Goal: Task Accomplishment & Management: Complete application form

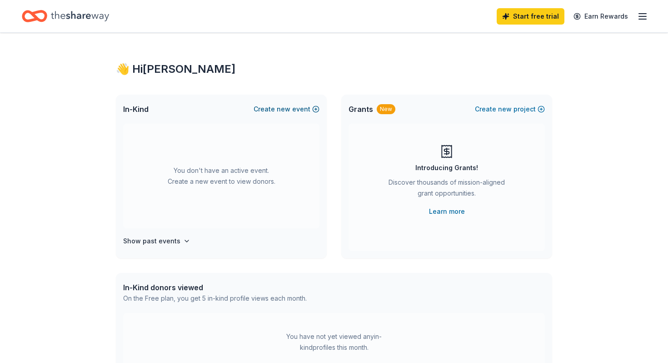
click at [304, 107] on button "Create new event" at bounding box center [287, 109] width 66 height 11
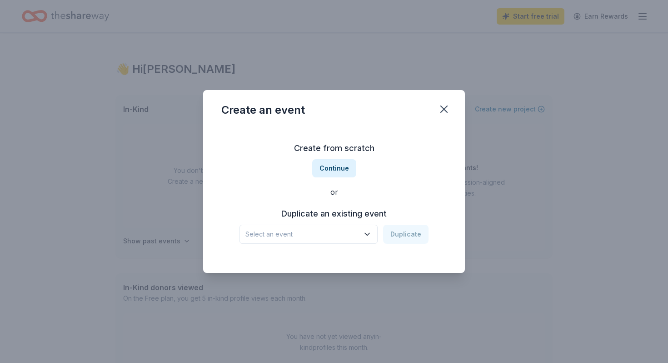
click at [301, 223] on div "Duplicate an existing event Select an event Duplicate" at bounding box center [334, 224] width 226 height 37
click at [295, 231] on span "Select an event" at bounding box center [303, 234] width 114 height 11
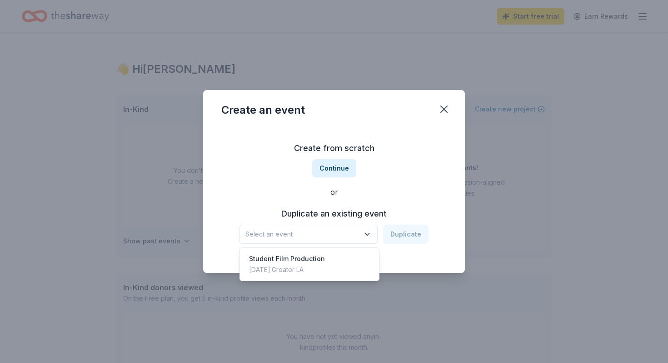
click at [354, 193] on div "Create from scratch Continue or Duplicate an existing event Select an event Dup…" at bounding box center [334, 192] width 226 height 132
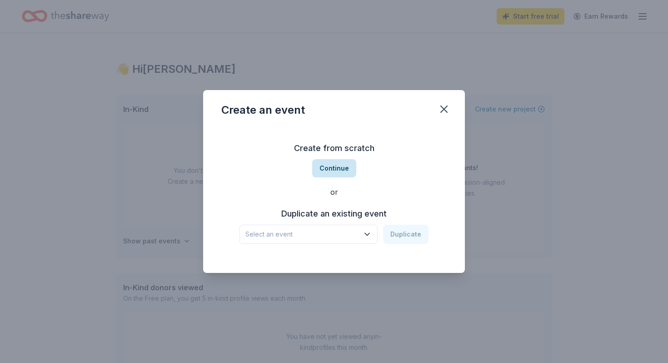
click at [337, 162] on button "Continue" at bounding box center [334, 168] width 44 height 18
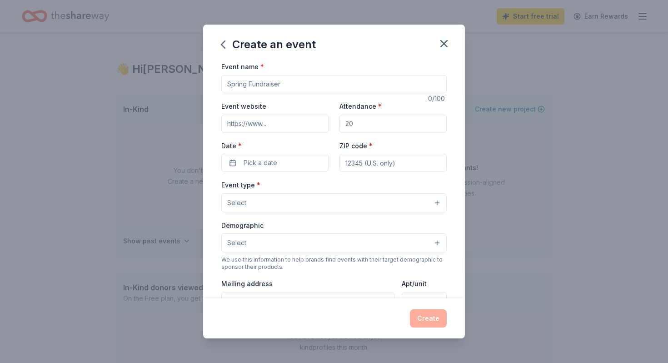
click at [286, 86] on input "Event name *" at bounding box center [334, 84] width 226 height 18
type input "Student Film Production"
click at [363, 128] on input "Attendance *" at bounding box center [393, 124] width 107 height 18
type input "60"
click at [356, 164] on input "ZIP code *" at bounding box center [393, 163] width 107 height 18
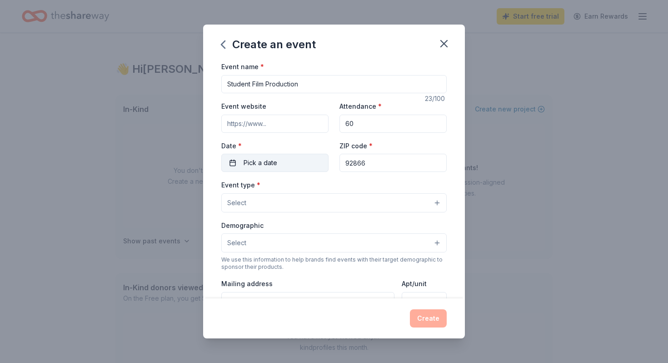
type input "92866"
click at [271, 165] on span "Pick a date" at bounding box center [261, 162] width 34 height 11
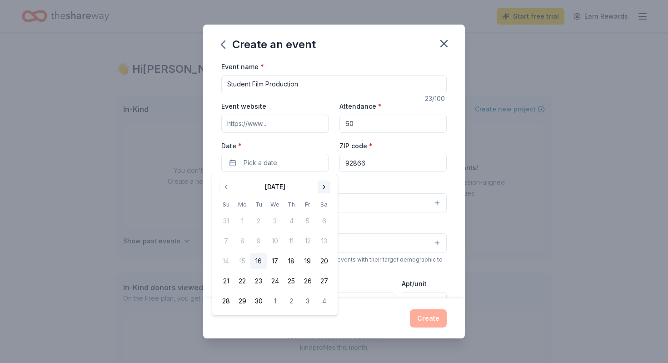
click at [325, 184] on button "Go to next month" at bounding box center [324, 187] width 13 height 13
click at [321, 184] on button "Go to next month" at bounding box center [324, 187] width 13 height 13
click at [321, 261] on button "15" at bounding box center [324, 261] width 16 height 16
click at [306, 267] on button "14" at bounding box center [308, 261] width 16 height 16
click at [294, 142] on label "Date *" at bounding box center [274, 145] width 107 height 9
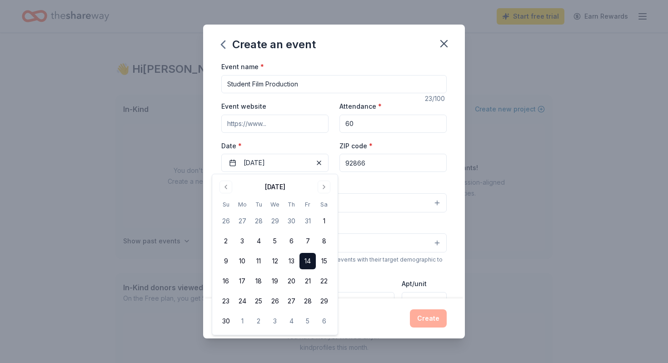
click at [294, 154] on button "11/14/2025" at bounding box center [274, 163] width 107 height 18
click at [382, 181] on div "Event type * Select" at bounding box center [334, 195] width 226 height 33
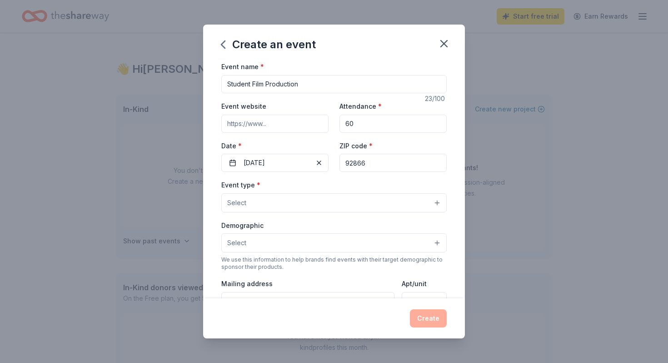
click at [346, 201] on button "Select" at bounding box center [334, 202] width 226 height 19
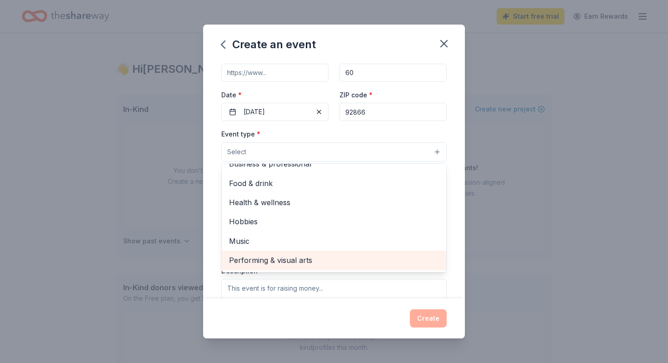
click at [322, 260] on span "Performing & visual arts" at bounding box center [334, 260] width 210 height 12
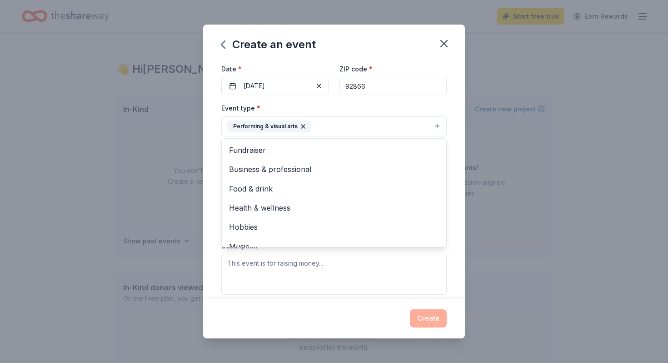
click at [291, 259] on div "Event type * Performing & visual arts Fundraiser Business & professional Food &…" at bounding box center [334, 198] width 226 height 192
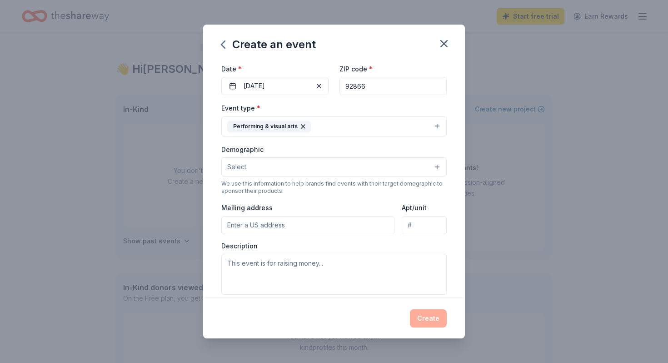
click at [281, 224] on input "Mailing address" at bounding box center [307, 225] width 173 height 18
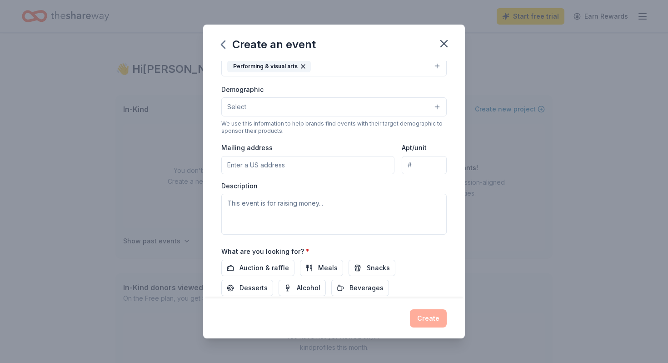
scroll to position [198, 0]
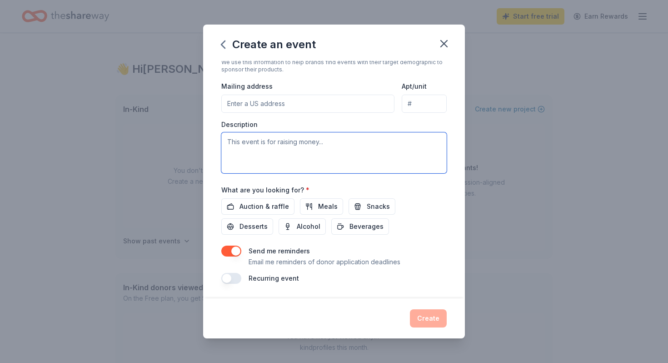
click at [382, 143] on textarea at bounding box center [334, 152] width 226 height 41
click at [294, 141] on textarea "To enrich screen reader interactions, please activate Accessibility in Grammarl…" at bounding box center [334, 152] width 226 height 41
paste textarea "My name is _____, and I’m working on the Chapman University student film Ballet…"
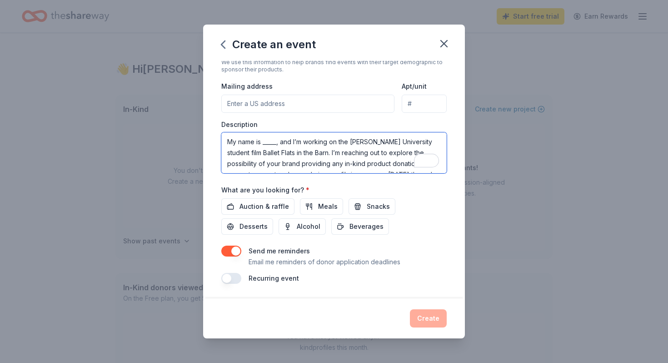
scroll to position [5, 0]
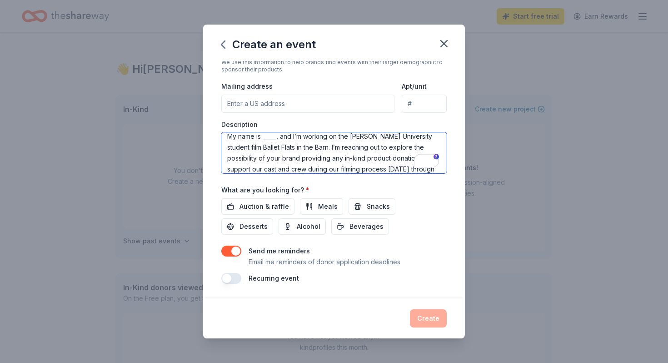
click at [269, 138] on textarea "My name is _____, and I’m working on the Chapman University student film Ballet…" at bounding box center [334, 152] width 226 height 41
drag, startPoint x: 301, startPoint y: 139, endPoint x: 305, endPoint y: 165, distance: 25.7
click at [305, 165] on textarea "My name is Miranda, and I’m working on the Chapman University student film Ball…" at bounding box center [334, 152] width 226 height 41
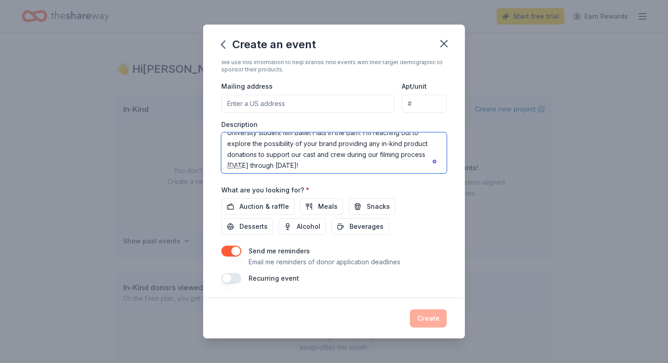
scroll to position [22, 0]
paste textarea "I’m a Chapman University film student working on Ballet Flats in the Barn, a da…"
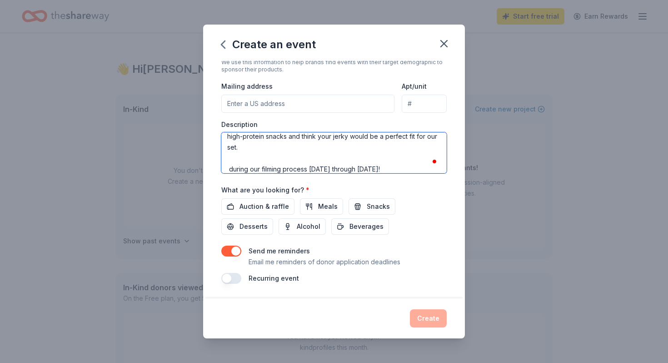
paste textarea "I’m a Chapman University film student working on Ballet Flats in the Barn, a da…"
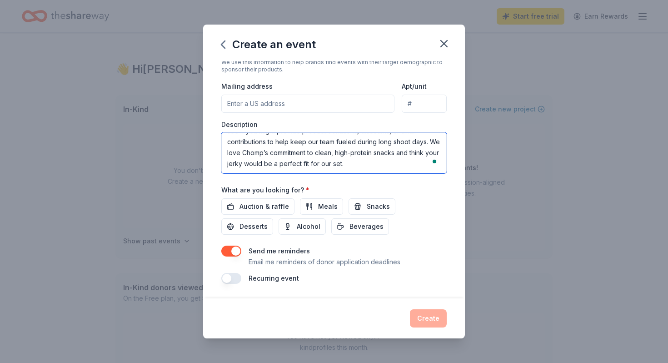
scroll to position [0, 0]
drag, startPoint x: 239, startPoint y: 156, endPoint x: 395, endPoint y: 151, distance: 156.0
click at [395, 151] on textarea "I’m a Chapman University film student working on Ballet Flats in the Barn, a da…" at bounding box center [334, 152] width 226 height 41
drag, startPoint x: 396, startPoint y: 151, endPoint x: 303, endPoint y: 162, distance: 93.3
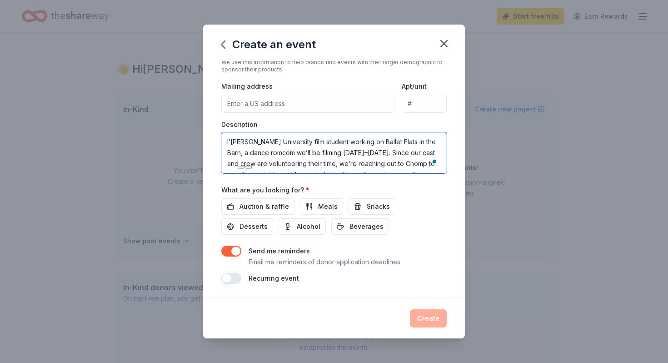
click at [303, 162] on textarea "I’m a Chapman University film student working on Ballet Flats in the Barn, a da…" at bounding box center [334, 152] width 226 height 41
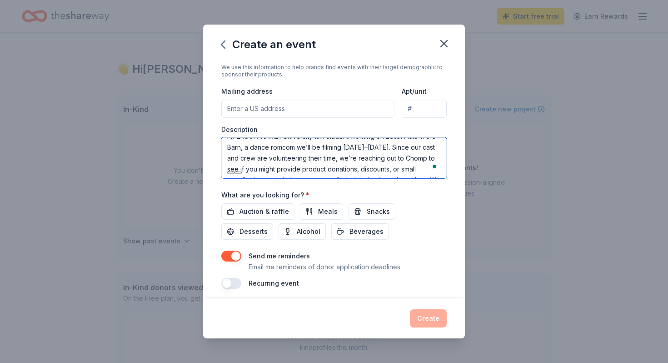
click at [400, 150] on textarea "I’m a Chapman University film student working on Ballet Flats in the Barn, a da…" at bounding box center [334, 157] width 226 height 41
click at [408, 149] on textarea "I’m a Chapman University film student working on Ballet Flats in the Barn, a da…" at bounding box center [334, 157] width 226 height 41
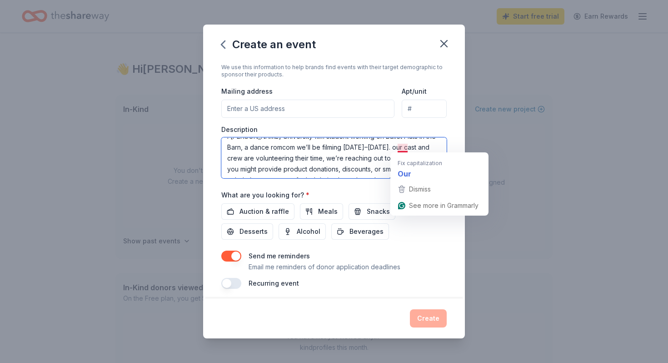
click at [401, 148] on textarea "I’m a Chapman University film student working on Ballet Flats in the Barn, a da…" at bounding box center [334, 157] width 226 height 41
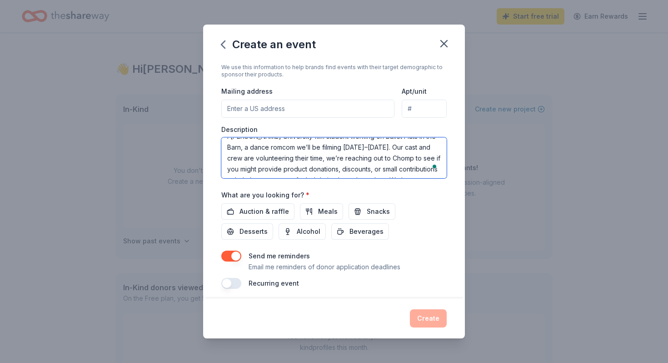
click at [410, 151] on textarea "I’m a Chapman University film student working on Ballet Flats in the Barn, a da…" at bounding box center [334, 157] width 226 height 41
click at [274, 156] on textarea "I’m a Chapman University film student working on Ballet Flats in the Barn, a da…" at bounding box center [334, 157] width 226 height 41
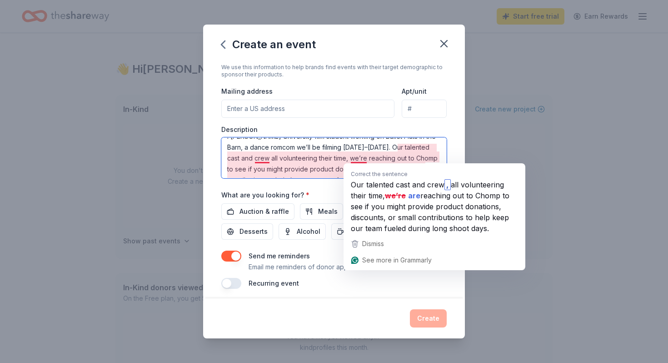
click at [351, 160] on textarea "I’m a Chapman University film student working on Ballet Flats in the Barn, a da…" at bounding box center [334, 157] width 226 height 41
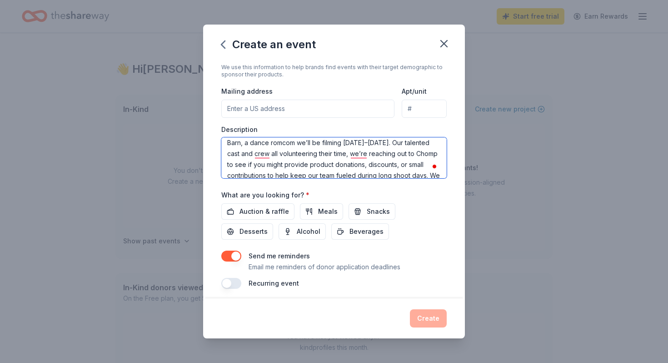
click at [439, 153] on textarea "I’m a Chapman University film student working on Ballet Flats in the Barn, a da…" at bounding box center [334, 157] width 226 height 41
click at [406, 166] on textarea "I’m a Chapman University film student working on Ballet Flats in the Barn, a da…" at bounding box center [334, 157] width 226 height 41
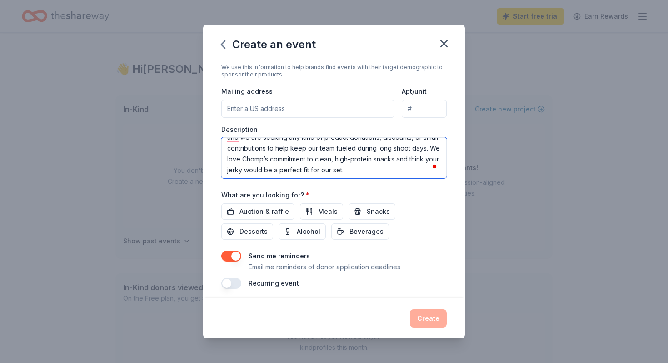
drag, startPoint x: 307, startPoint y: 144, endPoint x: 388, endPoint y: 147, distance: 80.5
click at [388, 147] on textarea "I’m a Chapman University film student working on Ballet Flats in the Barn, a da…" at bounding box center [334, 157] width 226 height 41
click at [419, 147] on textarea "I’m a Chapman University film student working on Ballet Flats in the Barn, a da…" at bounding box center [334, 157] width 226 height 41
click at [376, 147] on textarea "I’m a Chapman University film student working on Ballet Flats in the Barn, a da…" at bounding box center [334, 157] width 226 height 41
click at [377, 148] on textarea "I’m a Chapman University film student working on Ballet Flats in the Barn, a da…" at bounding box center [334, 157] width 226 height 41
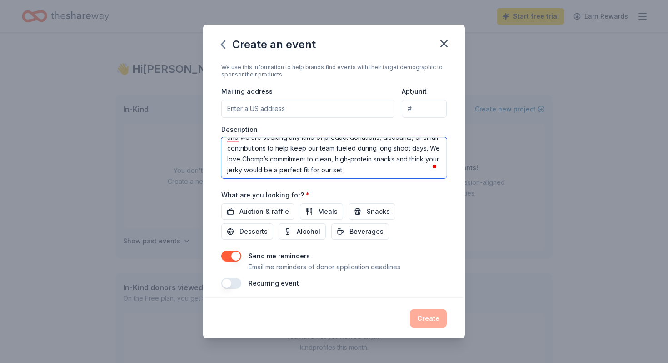
click at [381, 148] on textarea "I’m a Chapman University film student working on Ballet Flats in the Barn, a da…" at bounding box center [334, 157] width 226 height 41
click at [240, 163] on textarea "I’m a Chapman University film student working on Ballet Flats in the Barn, a da…" at bounding box center [334, 157] width 226 height 41
drag, startPoint x: 230, startPoint y: 161, endPoint x: 378, endPoint y: 183, distance: 149.9
click at [378, 183] on div "Event name * Student Film Production 23 /100 Event website Attendance * 60 Date…" at bounding box center [334, 78] width 226 height 421
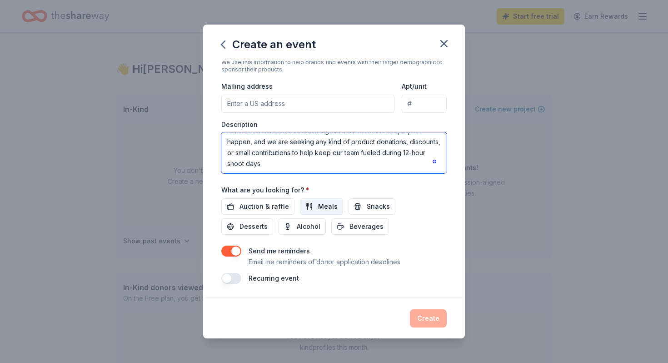
type textarea "I’m a Chapman University film student working on Ballet Flats in the Barn, a da…"
click at [318, 206] on span "Meals" at bounding box center [328, 206] width 20 height 11
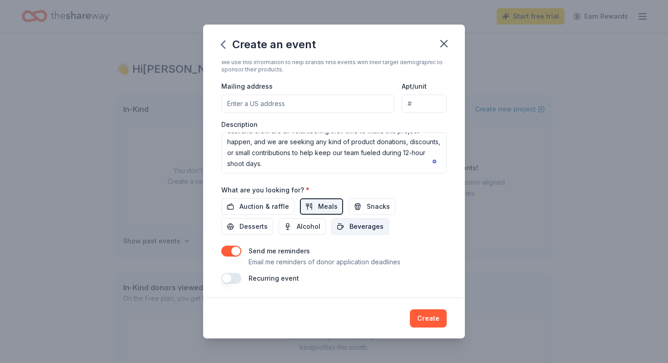
click at [350, 226] on span "Beverages" at bounding box center [367, 226] width 34 height 11
click at [379, 206] on span "Snacks" at bounding box center [378, 206] width 23 height 11
click at [268, 221] on span "Desserts" at bounding box center [254, 226] width 28 height 11
click at [229, 247] on button "button" at bounding box center [231, 251] width 20 height 11
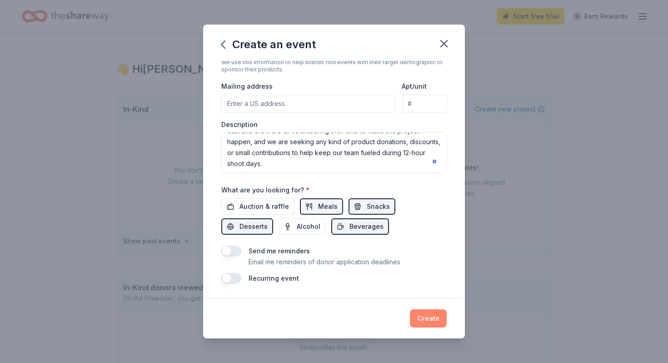
click at [432, 321] on button "Create" at bounding box center [428, 318] width 37 height 18
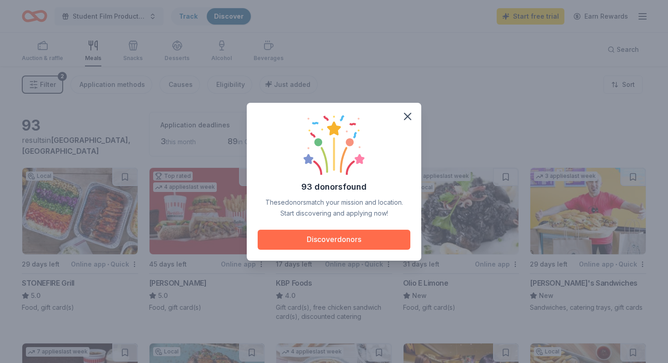
click at [331, 238] on button "Discover donors" at bounding box center [334, 240] width 153 height 20
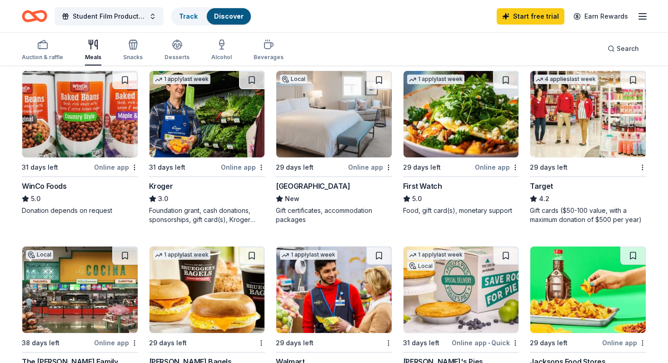
scroll to position [448, 0]
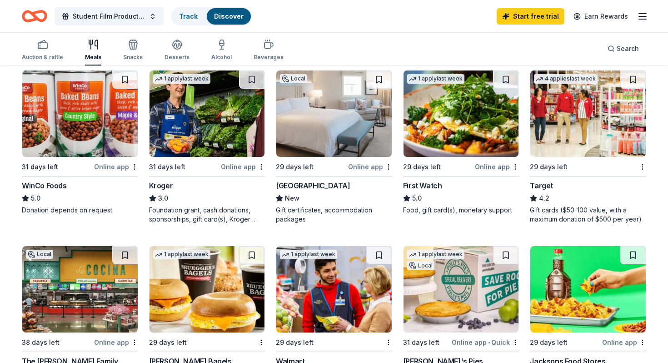
click at [595, 107] on img at bounding box center [588, 113] width 115 height 86
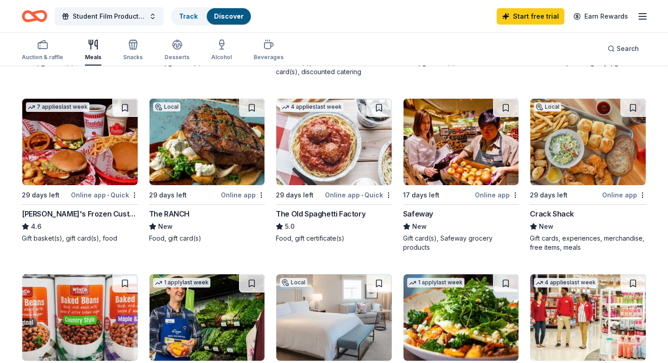
scroll to position [0, 0]
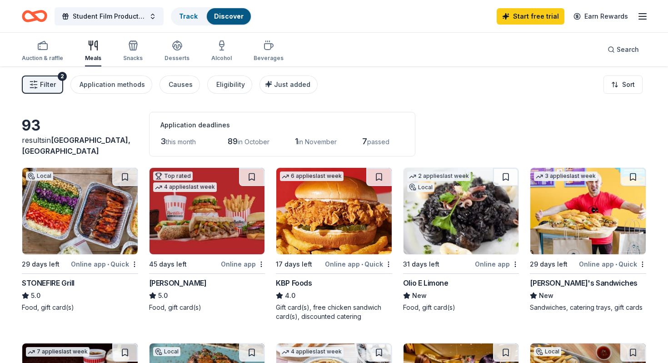
click at [41, 87] on span "Filter" at bounding box center [48, 84] width 16 height 11
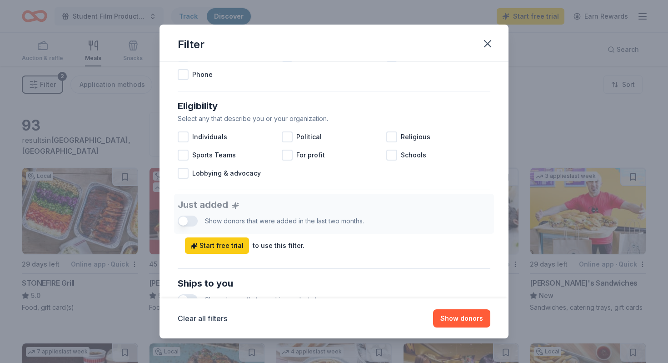
scroll to position [247, 0]
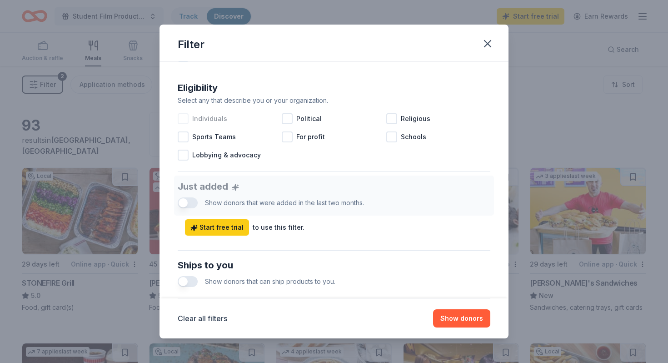
click at [220, 117] on span "Individuals" at bounding box center [209, 118] width 35 height 11
click at [400, 139] on div "Schools" at bounding box center [438, 137] width 104 height 18
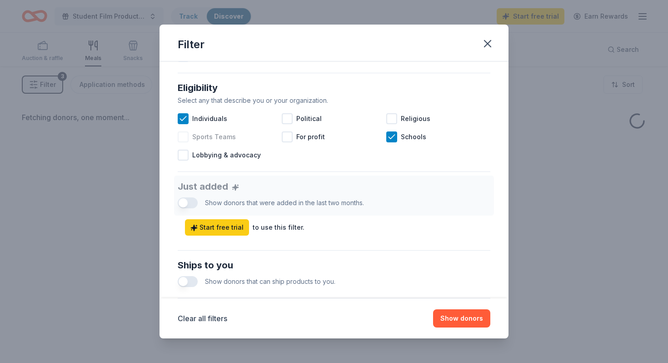
click at [219, 141] on span "Sports Teams" at bounding box center [214, 136] width 44 height 11
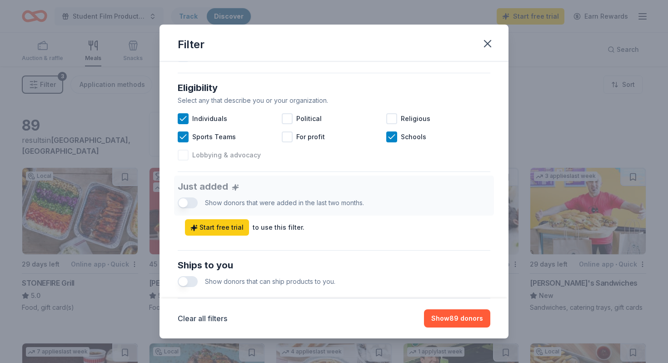
click at [221, 158] on span "Lobbying & advocacy" at bounding box center [226, 155] width 69 height 11
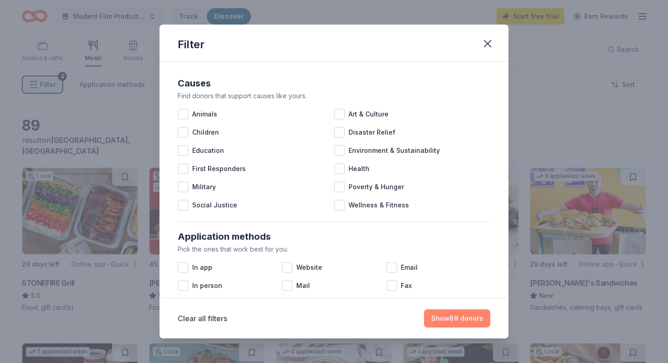
click at [452, 319] on button "Show 89 donors" at bounding box center [457, 318] width 66 height 18
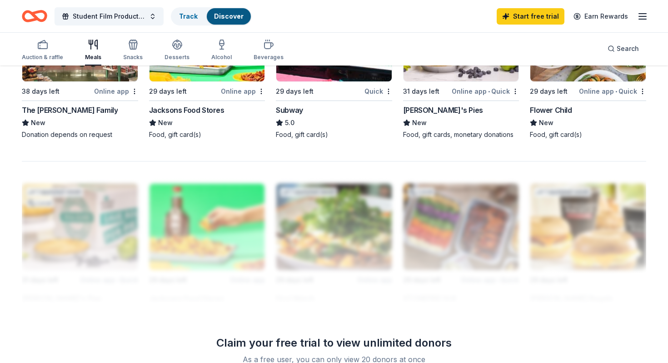
scroll to position [699, 0]
click at [335, 220] on div at bounding box center [334, 234] width 625 height 146
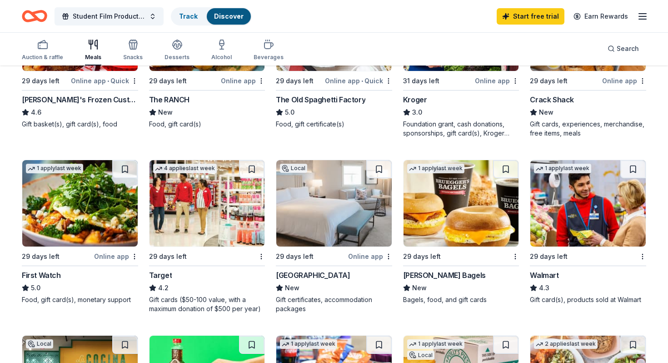
scroll to position [0, 0]
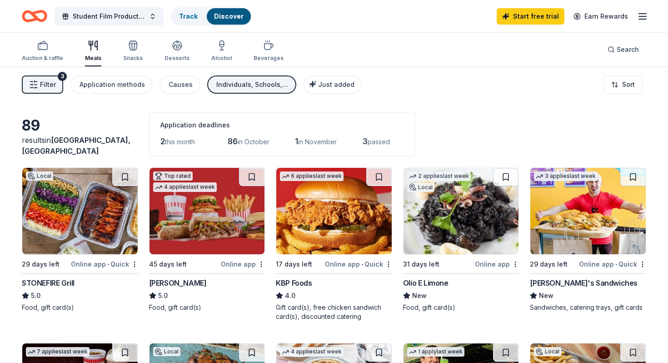
click at [651, 18] on div "Student Film Production Track Discover Start free trial Earn Rewards" at bounding box center [334, 16] width 668 height 32
click at [135, 50] on icon "button" at bounding box center [133, 45] width 11 height 11
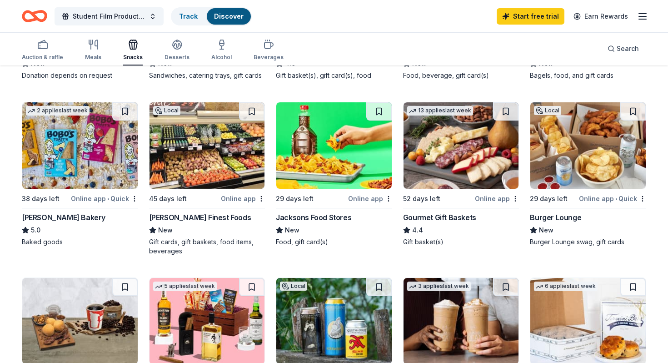
scroll to position [237, 0]
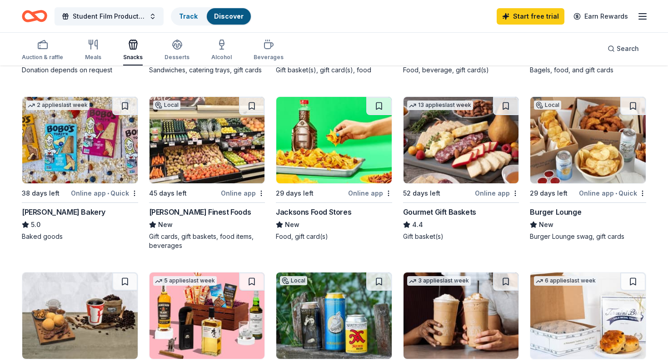
click at [70, 156] on img at bounding box center [79, 140] width 115 height 86
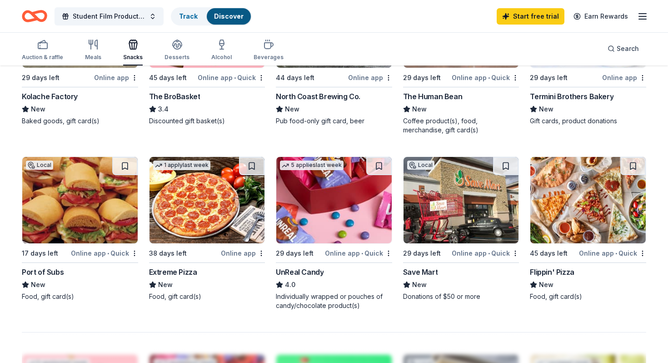
scroll to position [535, 0]
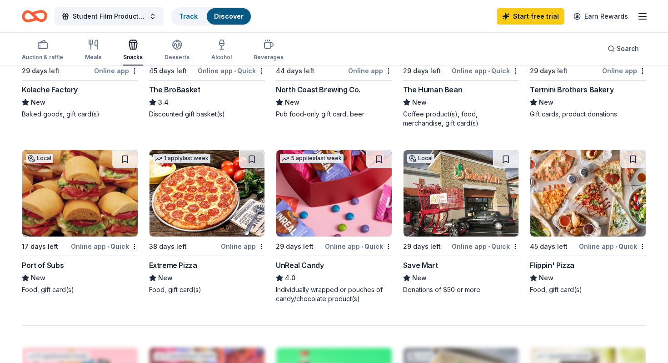
click at [336, 207] on img at bounding box center [333, 193] width 115 height 86
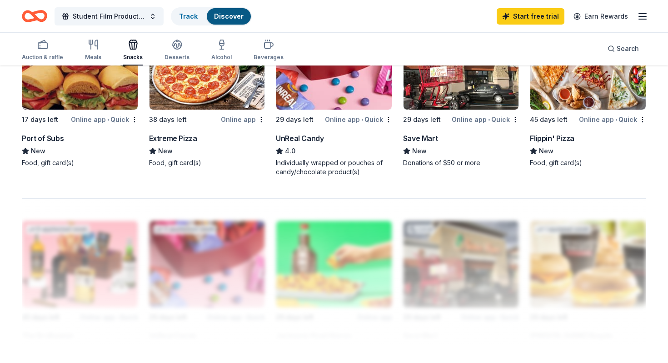
scroll to position [662, 0]
click at [172, 47] on icon "button" at bounding box center [177, 44] width 11 height 11
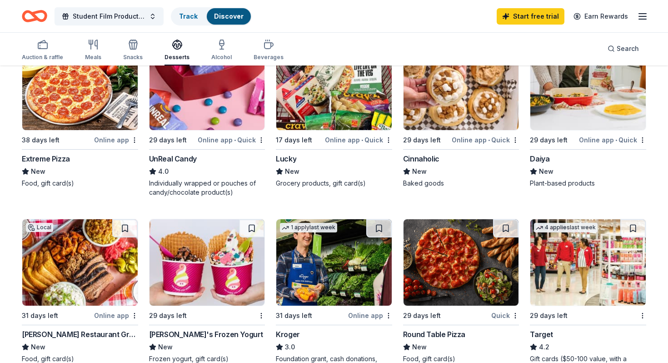
scroll to position [462, 0]
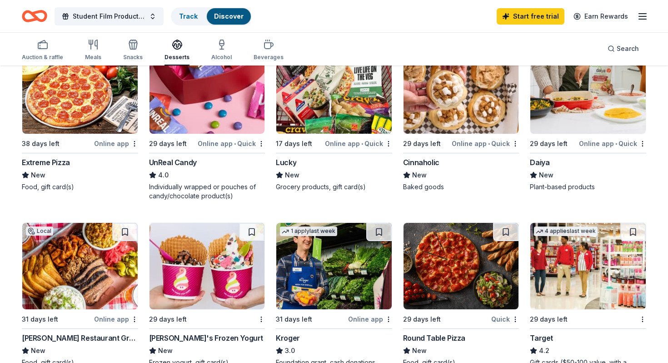
click at [453, 118] on img at bounding box center [461, 90] width 115 height 86
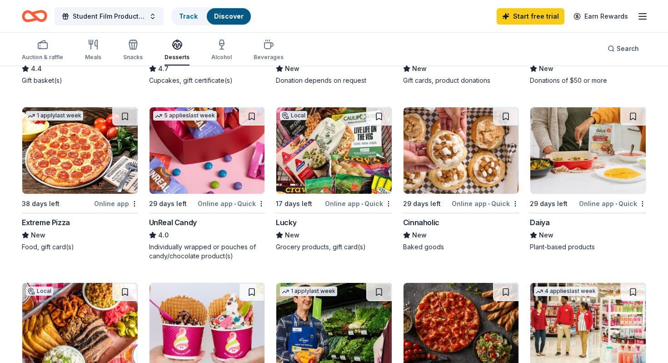
scroll to position [398, 0]
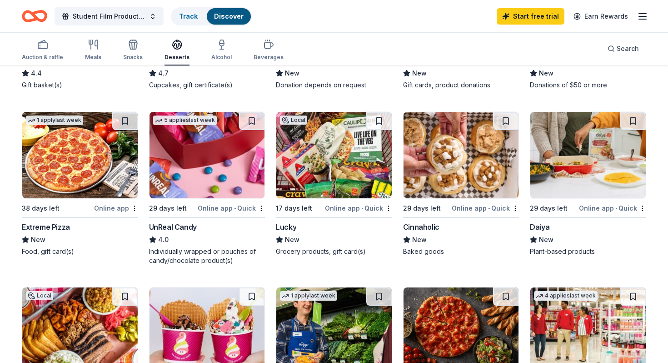
click at [331, 159] on img at bounding box center [333, 155] width 115 height 86
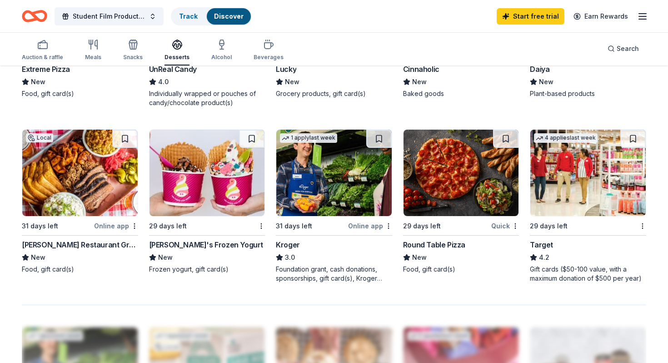
scroll to position [529, 0]
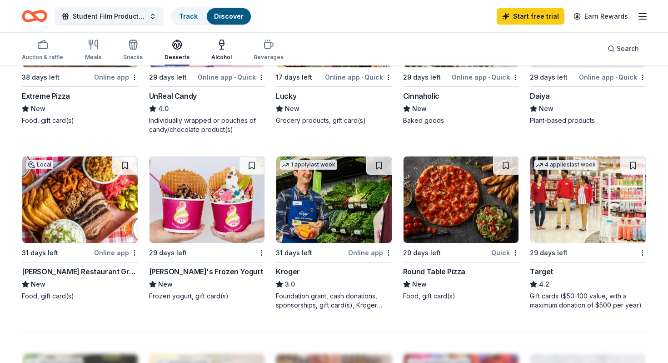
click at [211, 47] on div "button" at bounding box center [221, 44] width 20 height 11
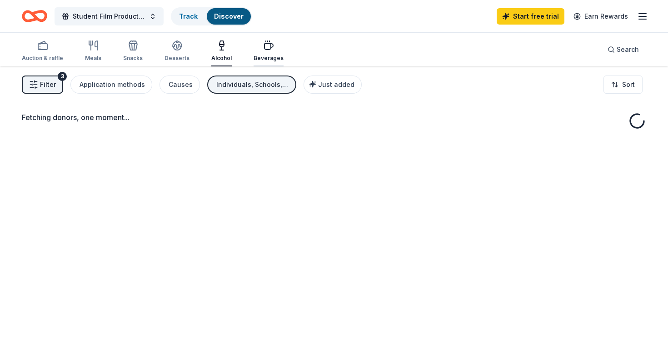
click at [262, 54] on div "Beverages" at bounding box center [269, 51] width 30 height 22
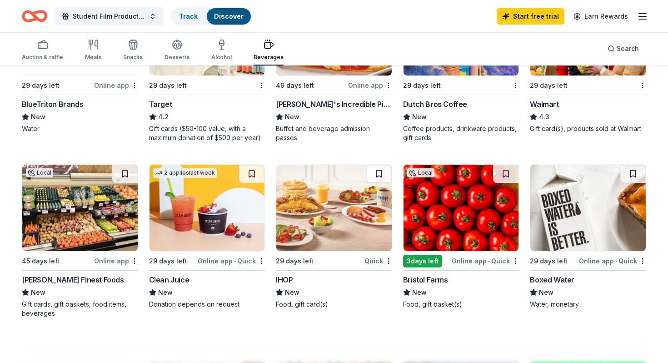
scroll to position [563, 0]
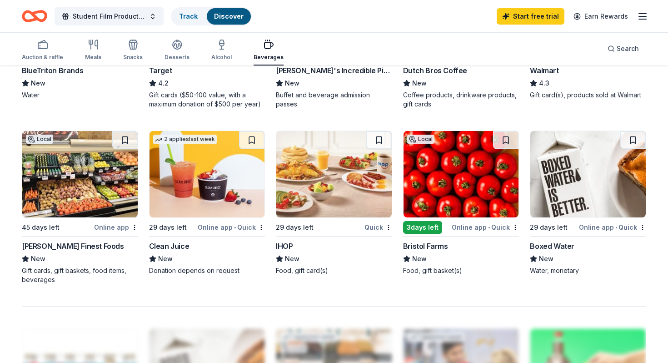
click at [571, 179] on img at bounding box center [588, 174] width 115 height 86
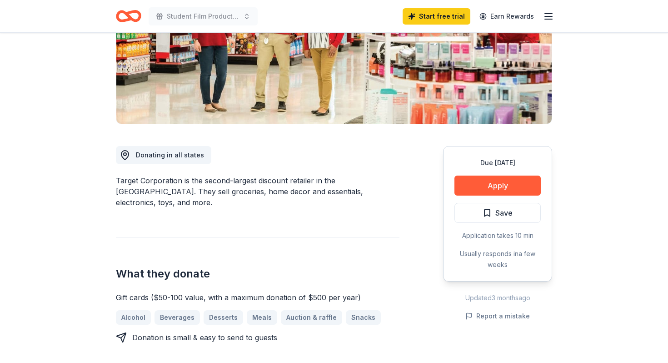
scroll to position [153, 0]
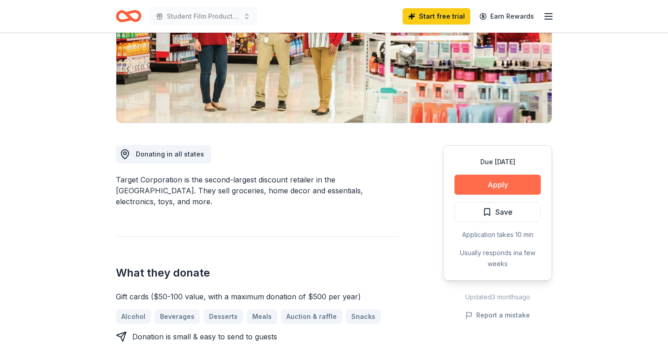
click at [476, 187] on button "Apply" at bounding box center [498, 185] width 86 height 20
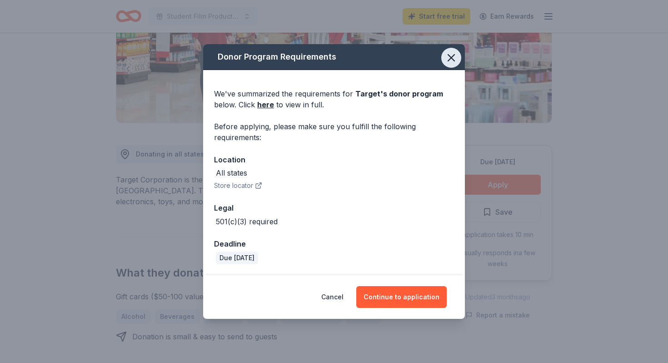
click at [449, 58] on icon "button" at bounding box center [451, 57] width 13 height 13
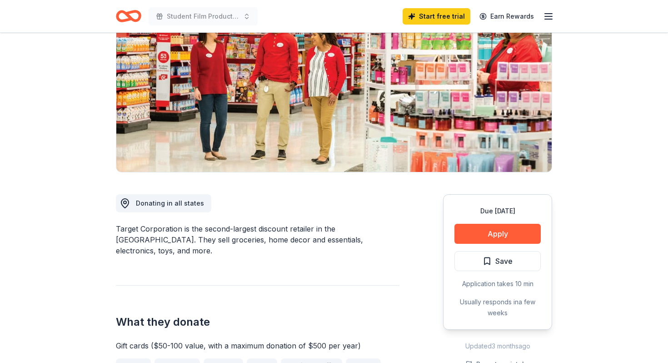
scroll to position [0, 0]
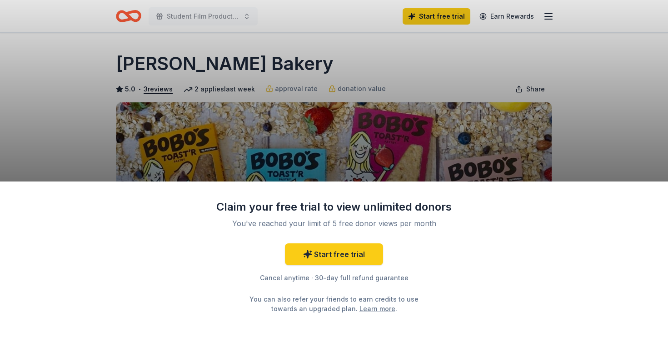
click at [367, 134] on div "Claim your free trial to view unlimited donors You've reached your limit of 5 f…" at bounding box center [334, 181] width 668 height 363
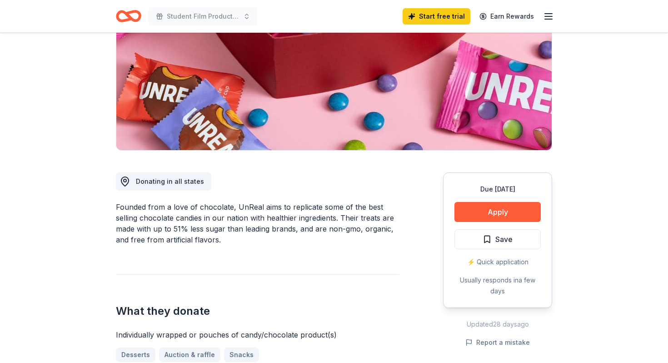
scroll to position [156, 0]
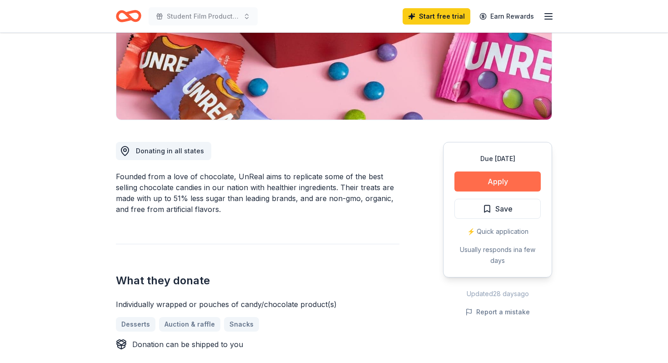
click at [500, 177] on button "Apply" at bounding box center [498, 181] width 86 height 20
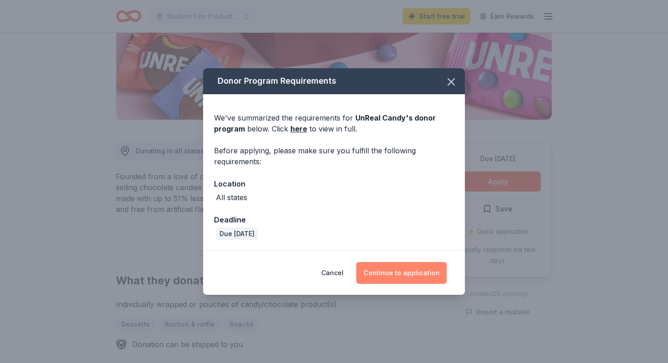
click at [378, 277] on button "Continue to application" at bounding box center [401, 273] width 90 height 22
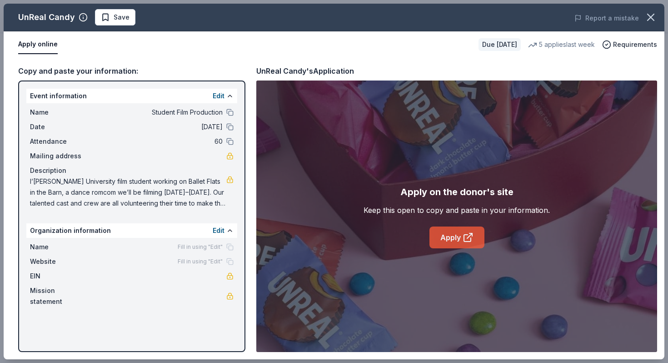
click at [460, 238] on link "Apply" at bounding box center [457, 237] width 55 height 22
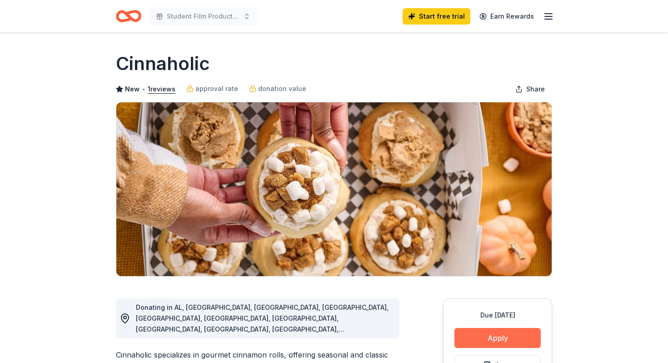
click at [480, 328] on button "Apply" at bounding box center [498, 338] width 86 height 20
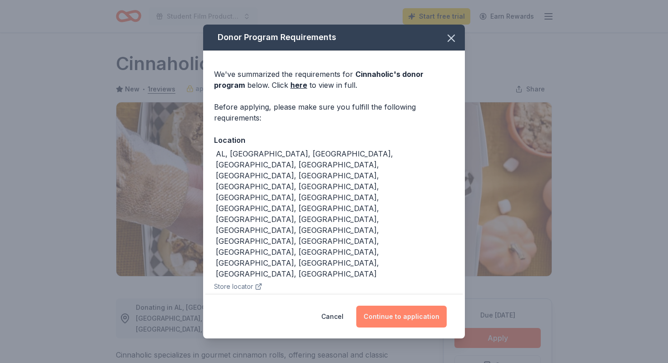
click at [405, 306] on button "Continue to application" at bounding box center [401, 317] width 90 height 22
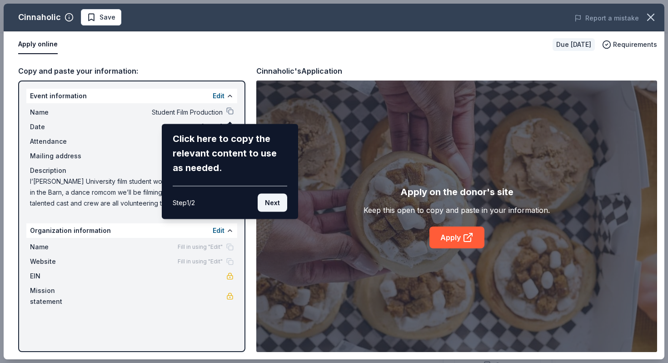
click at [277, 201] on button "Next" at bounding box center [273, 203] width 30 height 18
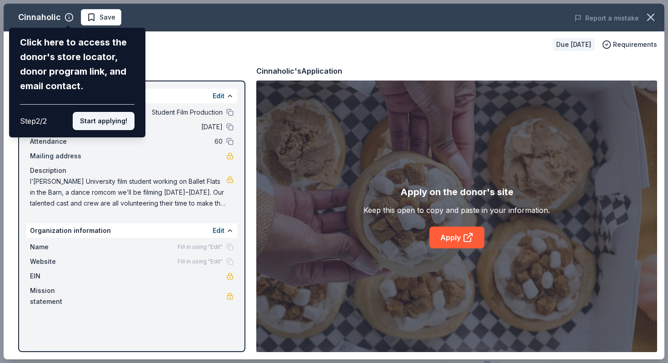
click at [127, 121] on button "Start applying!" at bounding box center [104, 121] width 62 height 18
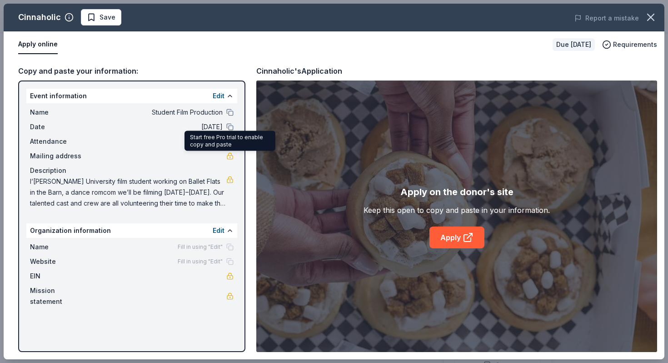
click at [230, 156] on link at bounding box center [229, 155] width 7 height 7
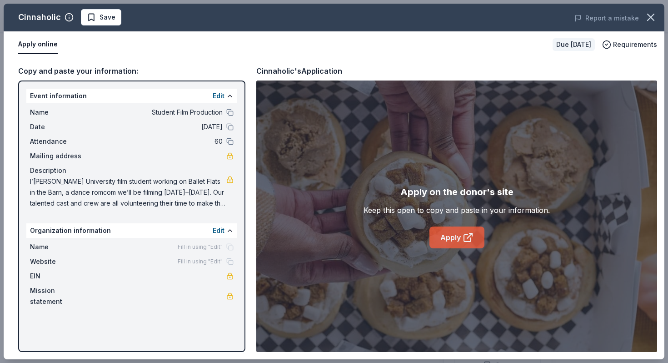
click at [460, 236] on link "Apply" at bounding box center [457, 237] width 55 height 22
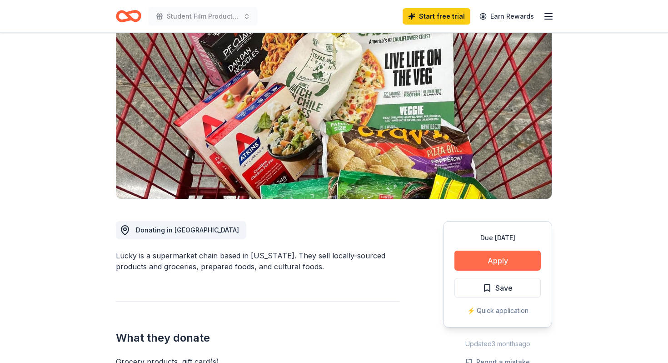
scroll to position [84, 0]
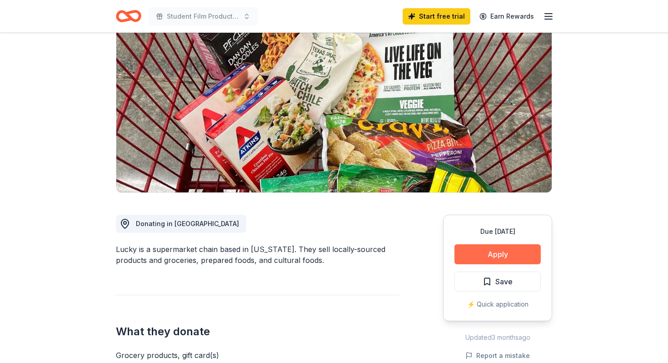
click at [502, 249] on button "Apply" at bounding box center [498, 254] width 86 height 20
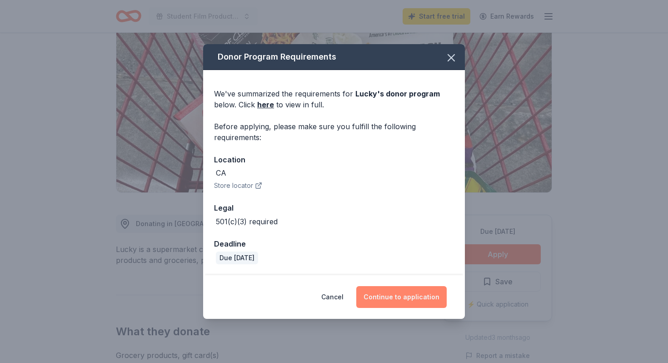
click at [398, 302] on button "Continue to application" at bounding box center [401, 297] width 90 height 22
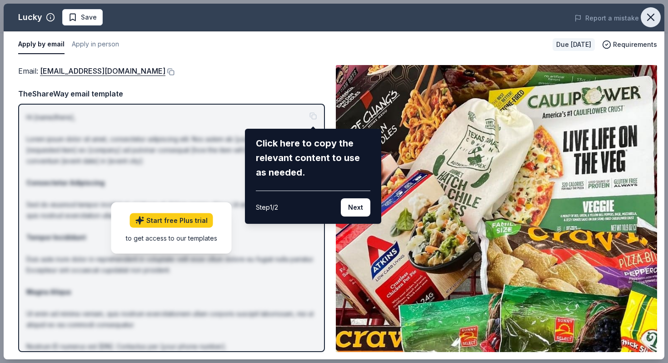
click at [652, 17] on icon "button" at bounding box center [651, 17] width 13 height 13
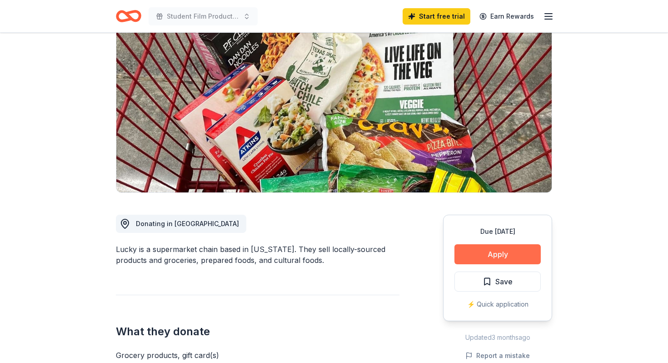
click at [480, 250] on button "Apply" at bounding box center [498, 254] width 86 height 20
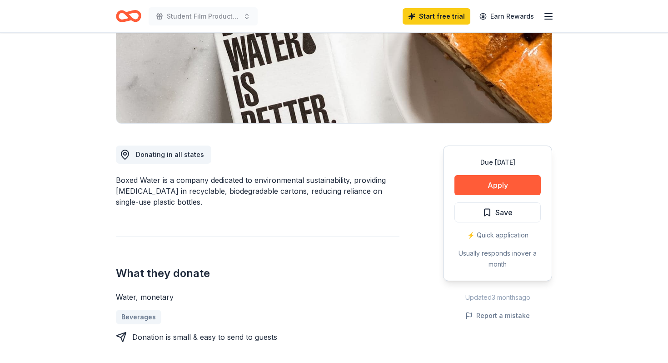
scroll to position [156, 0]
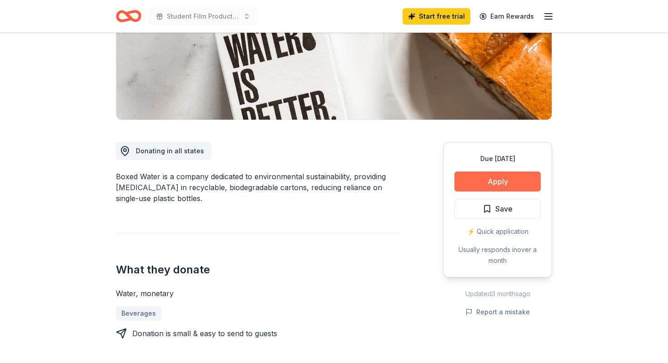
click at [504, 187] on button "Apply" at bounding box center [498, 181] width 86 height 20
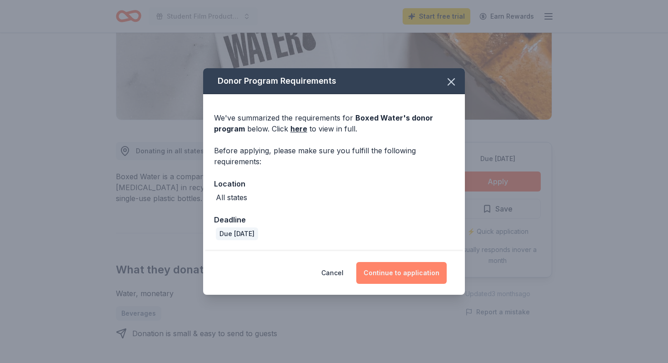
click at [391, 273] on button "Continue to application" at bounding box center [401, 273] width 90 height 22
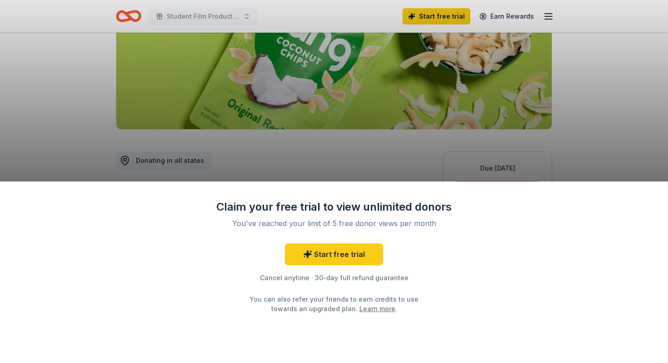
scroll to position [148, 0]
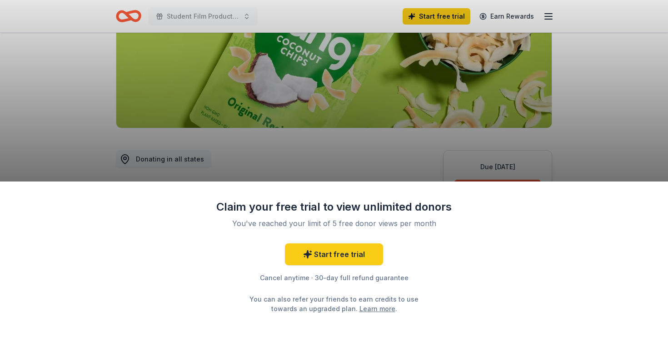
click at [374, 160] on div "Claim your free trial to view unlimited donors You've reached your limit of 5 f…" at bounding box center [334, 181] width 668 height 363
